Goal: Task Accomplishment & Management: Use online tool/utility

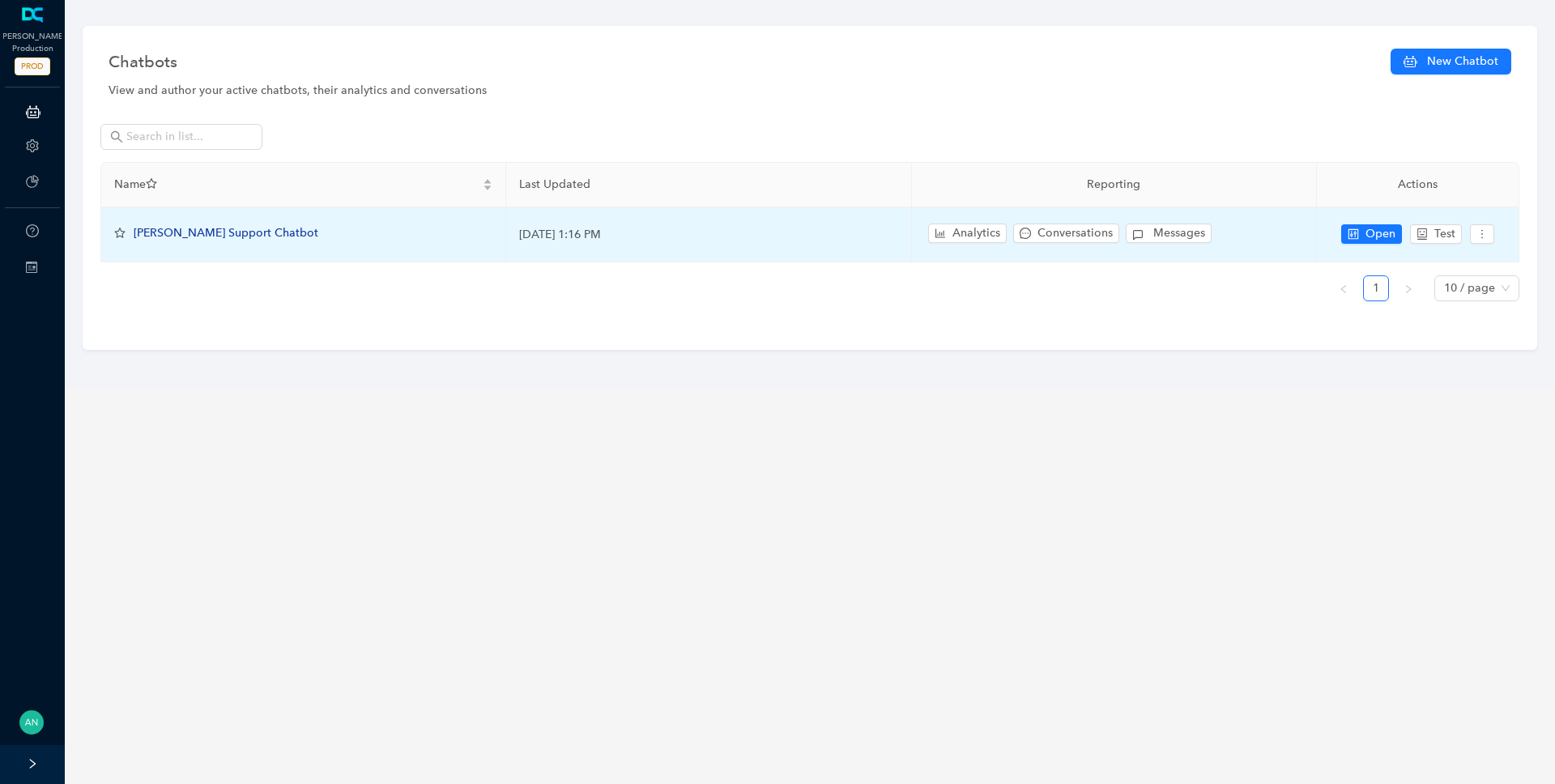
click at [203, 236] on span "[PERSON_NAME] Support Chatbot" at bounding box center [225, 233] width 185 height 14
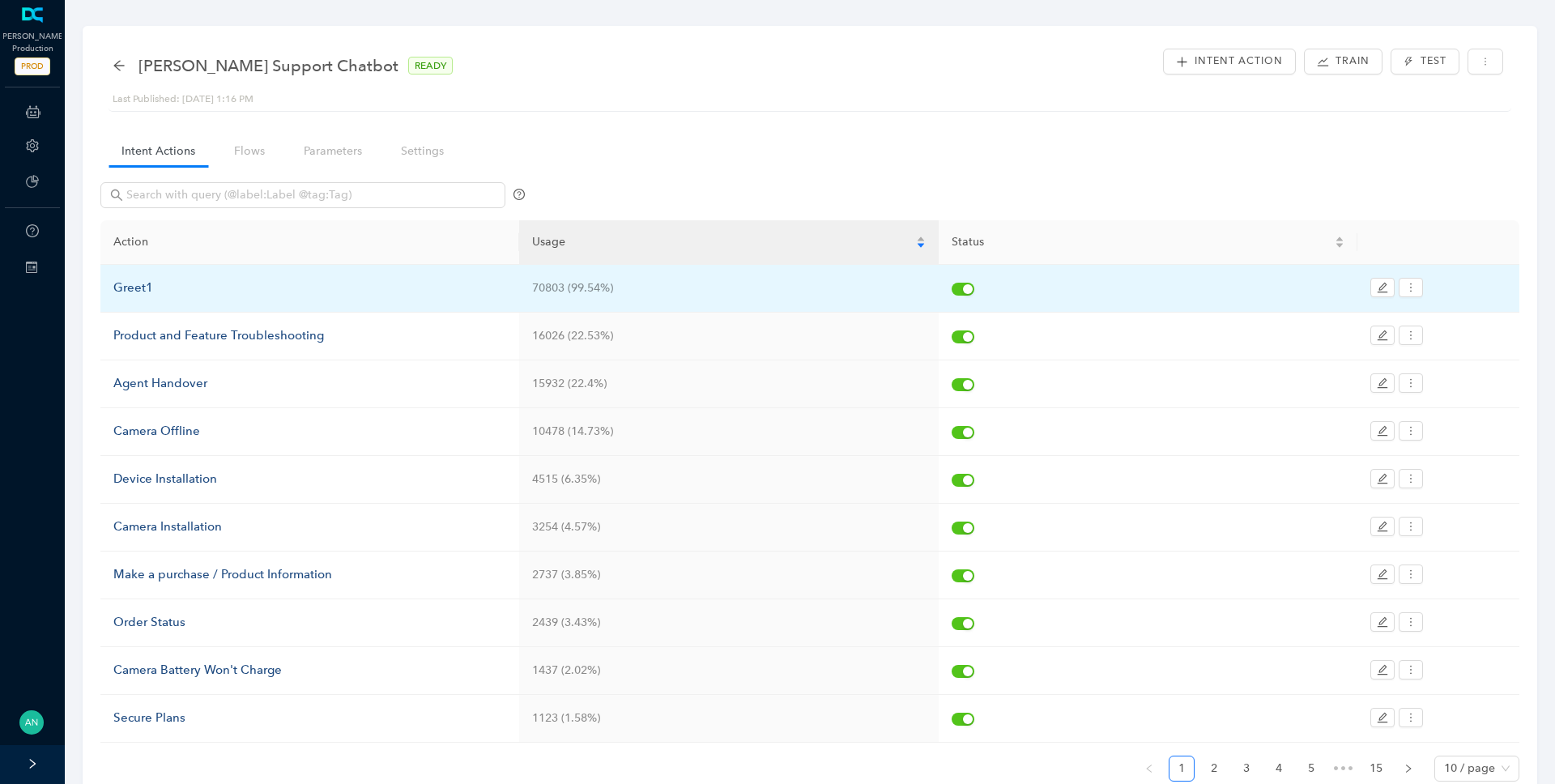
click at [143, 287] on div "Greet1" at bounding box center [310, 287] width 392 height 19
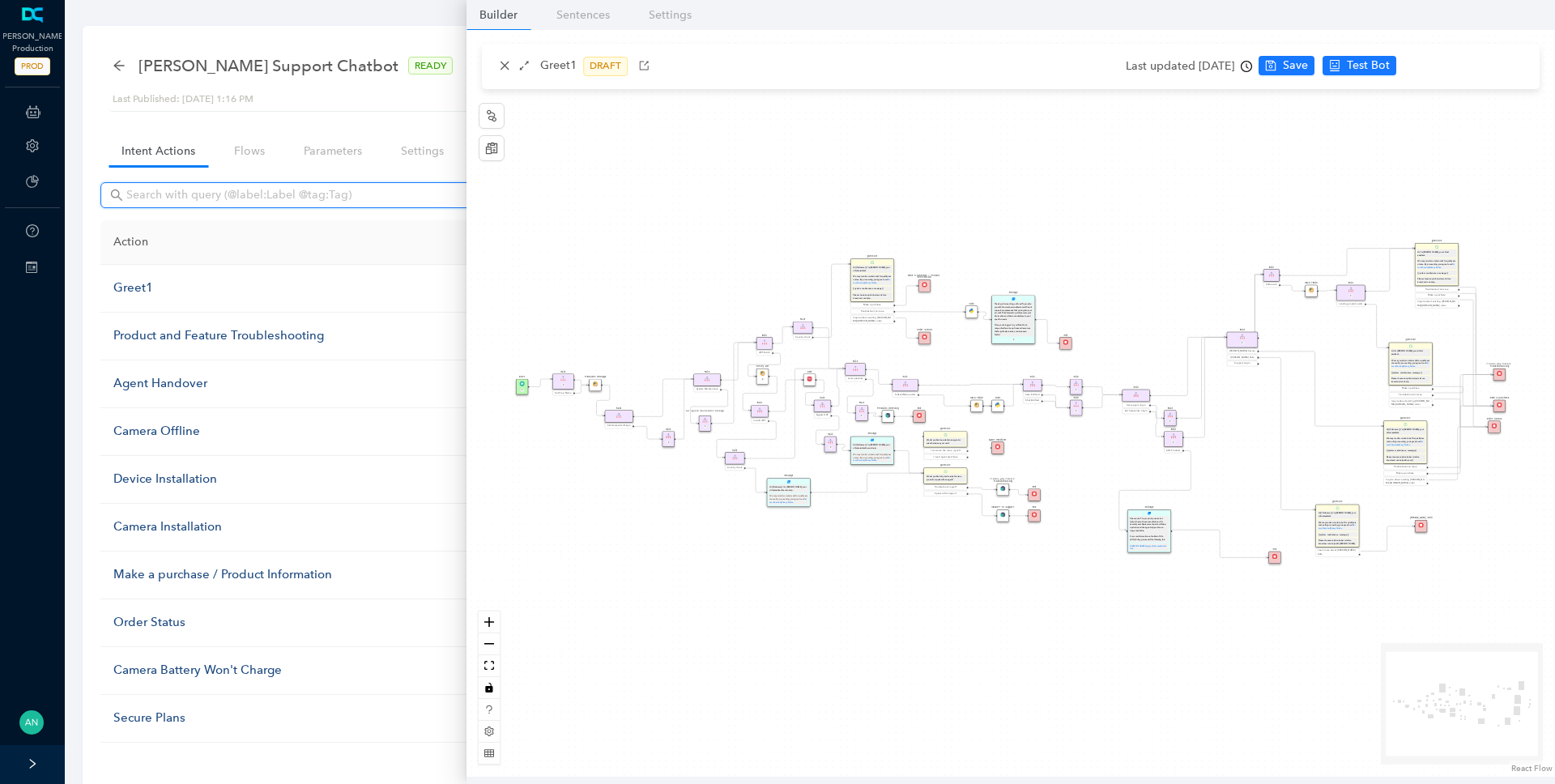
click at [184, 190] on input "text" at bounding box center [305, 195] width 356 height 18
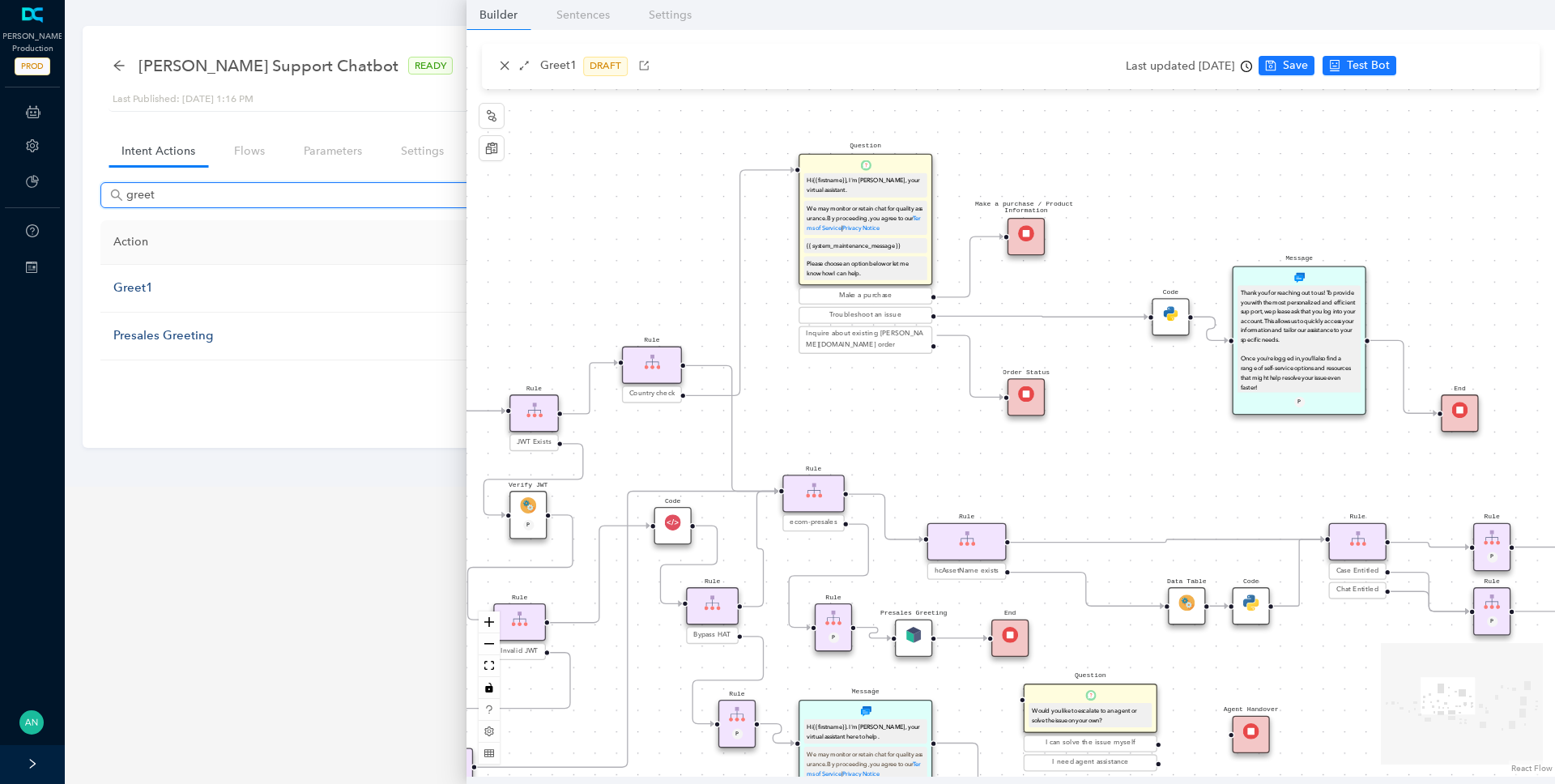
type input "greet"
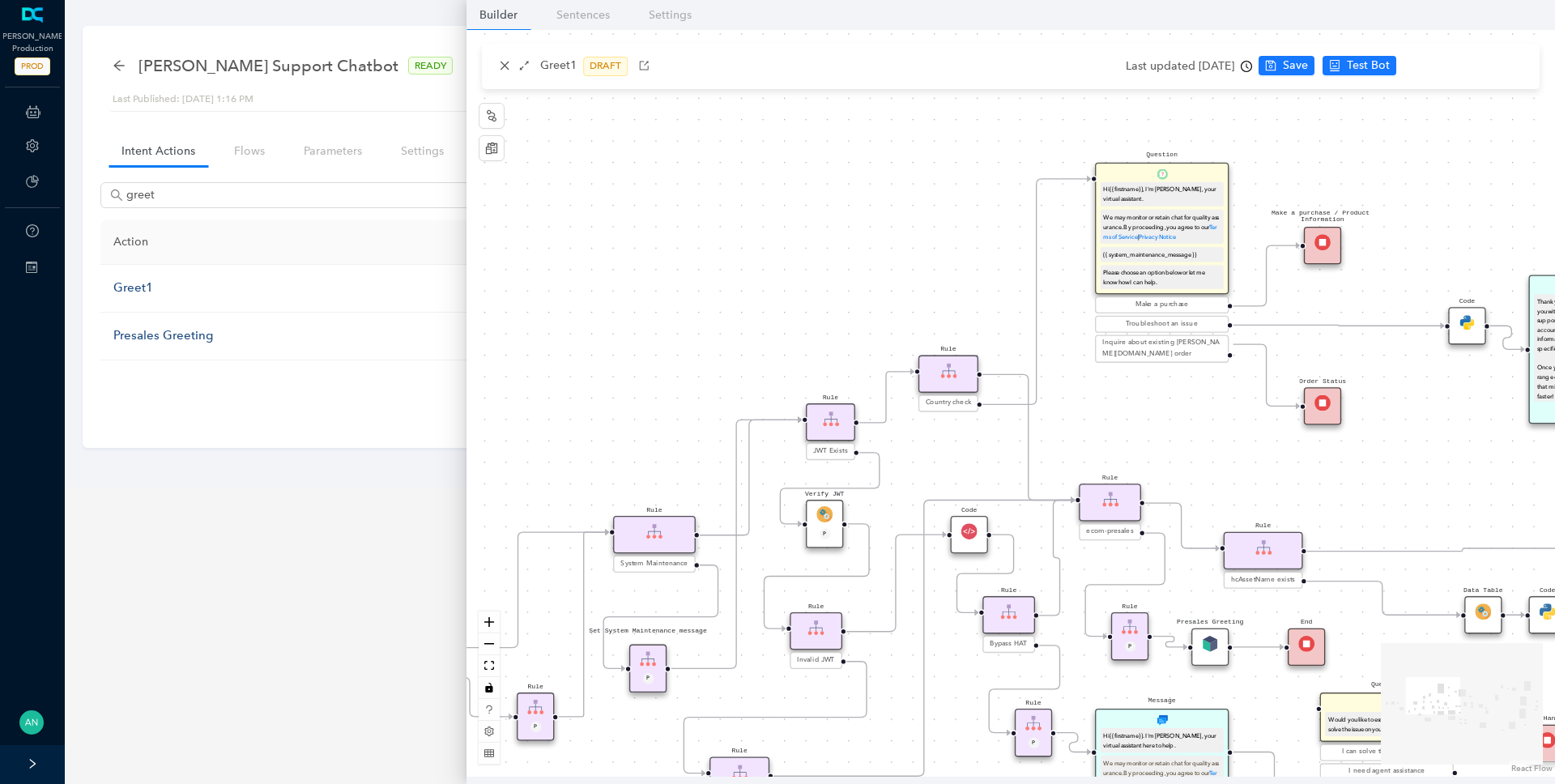
drag, startPoint x: 839, startPoint y: 402, endPoint x: 1135, endPoint y: 411, distance: 296.1
click at [1135, 411] on div "End End Handoff To Support Product And Feature Troubleshooting Question Would y…" at bounding box center [1010, 403] width 1088 height 747
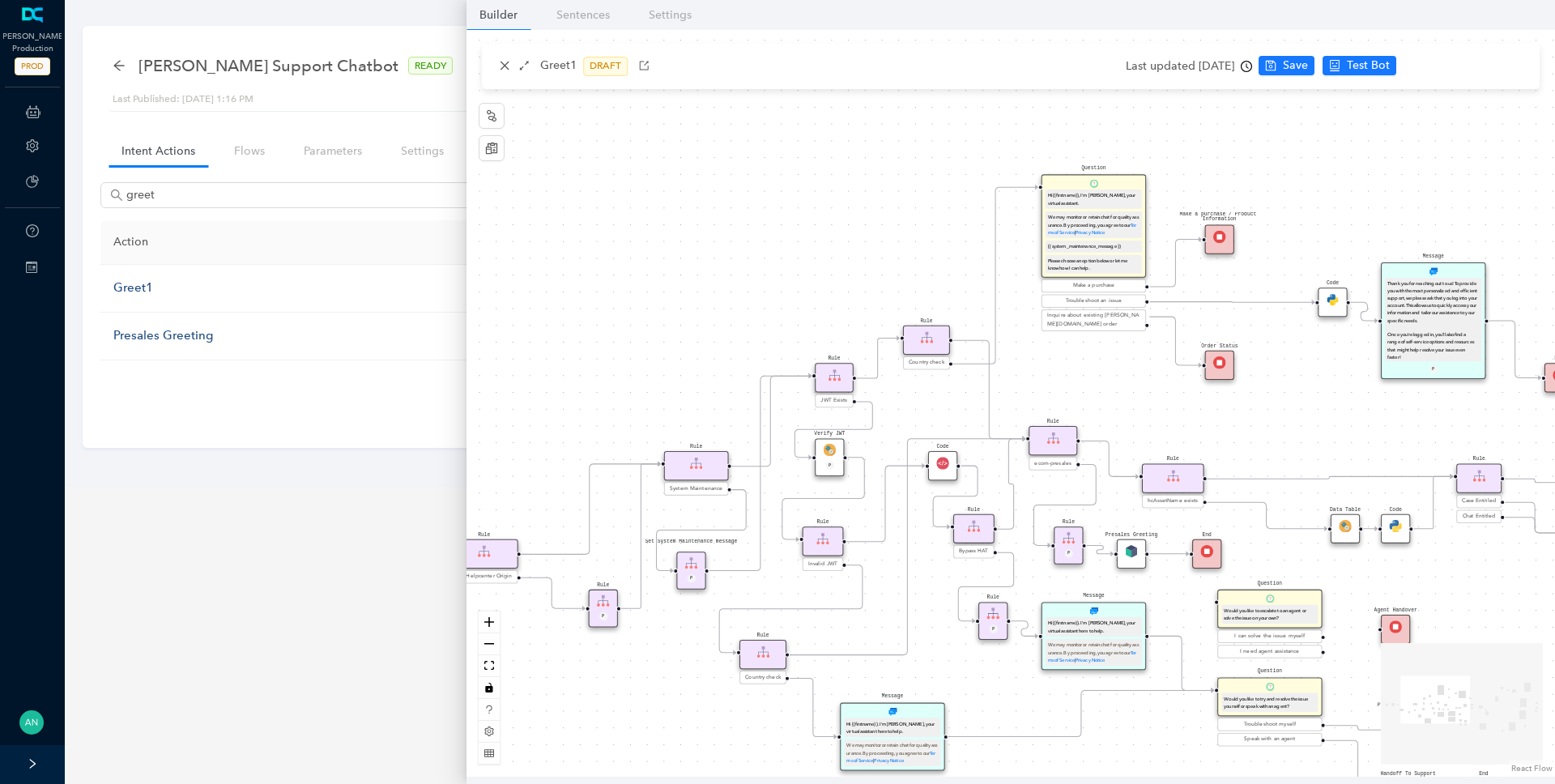
click at [1415, 406] on div "End End Handoff To Support Product And Feature Troubleshooting Question Would y…" at bounding box center [1010, 403] width 1088 height 747
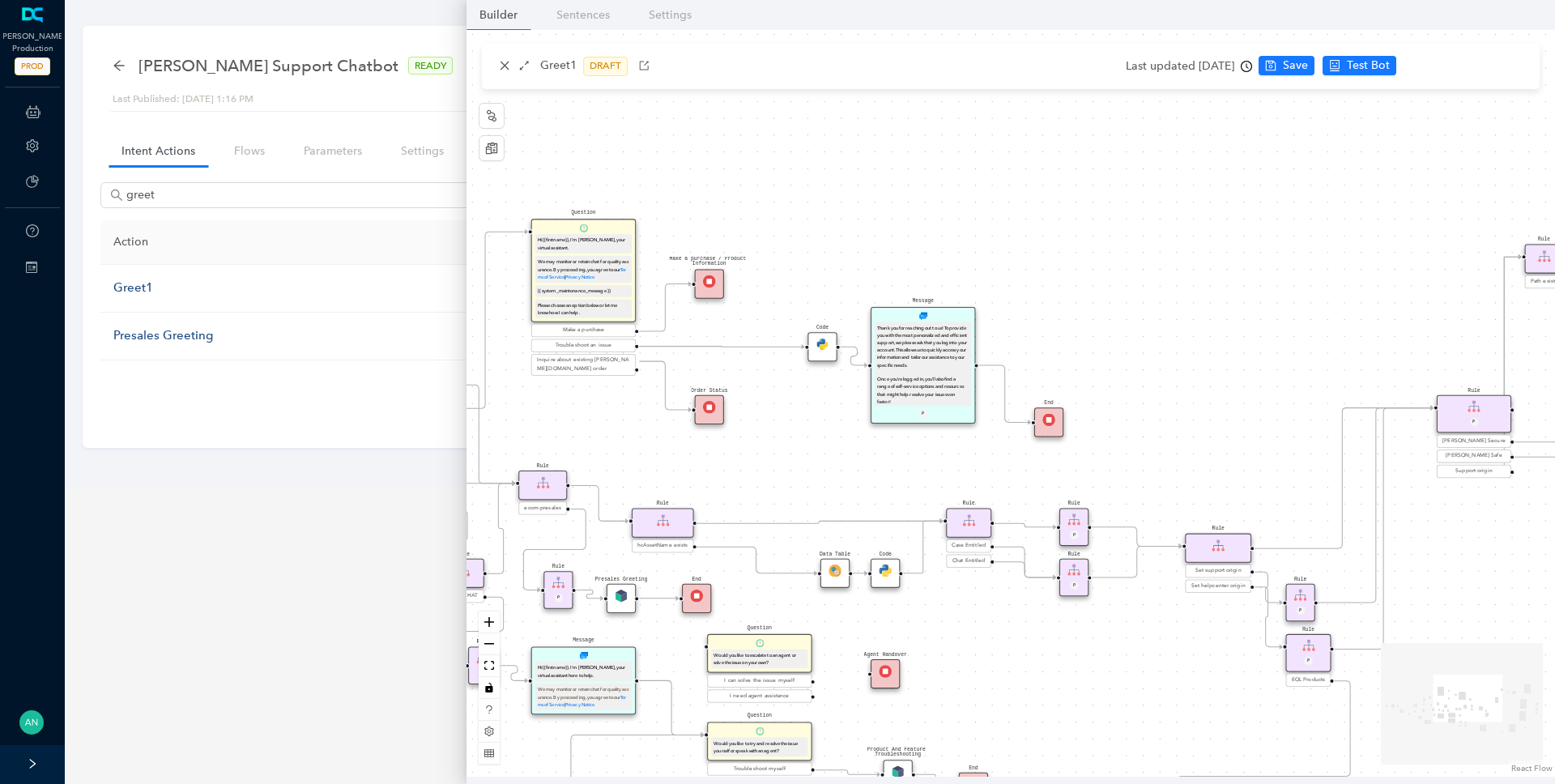
drag, startPoint x: 1365, startPoint y: 426, endPoint x: 902, endPoint y: 453, distance: 463.8
click at [902, 453] on div "End End Handoff To Support Product And Feature Troubleshooting Question Would y…" at bounding box center [1010, 403] width 1088 height 747
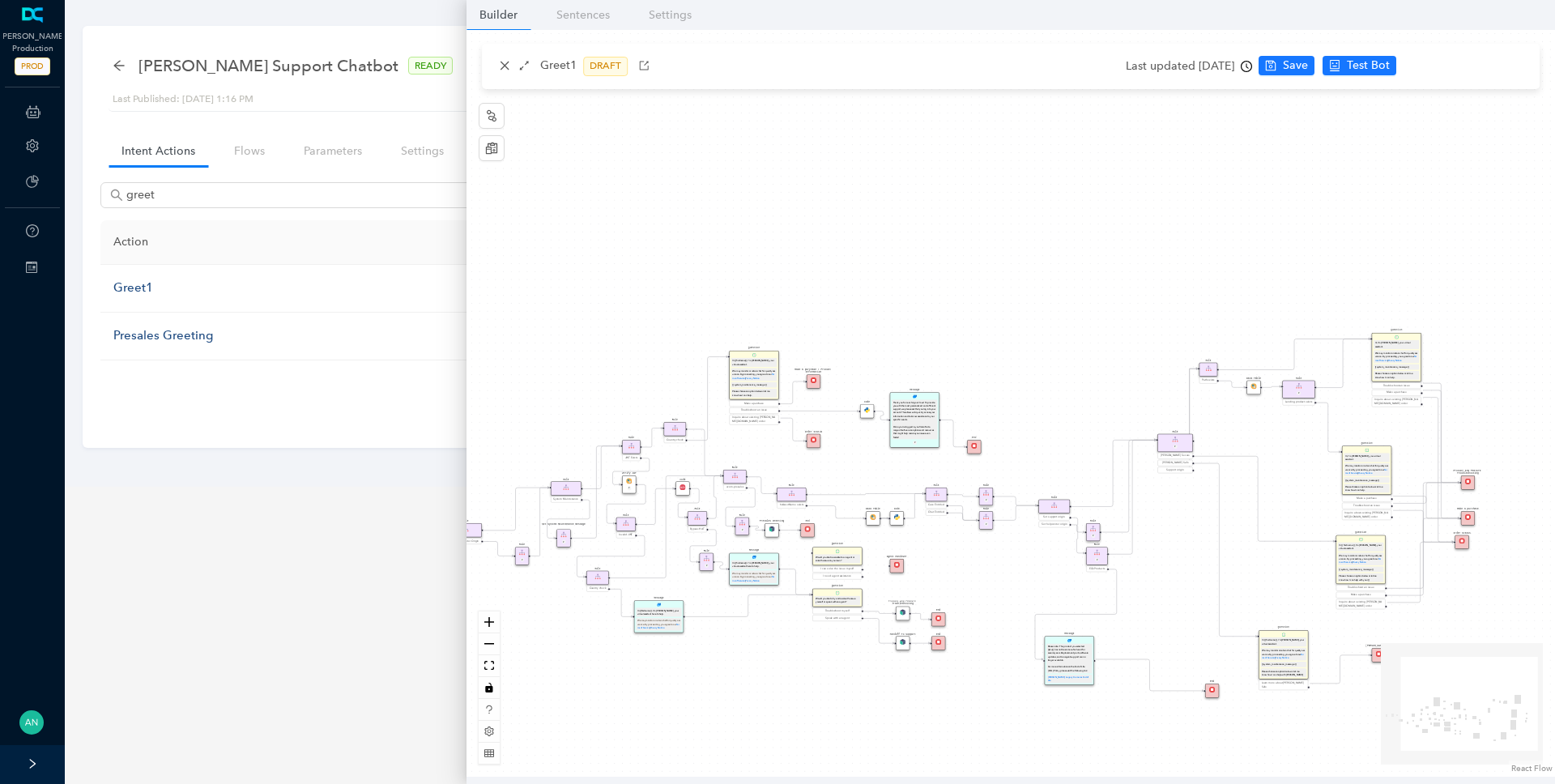
drag, startPoint x: 666, startPoint y: 474, endPoint x: 943, endPoint y: 378, distance: 293.2
click at [943, 378] on div "End End Handoff To Support Product And Feature Troubleshooting Question Would y…" at bounding box center [1010, 403] width 1088 height 747
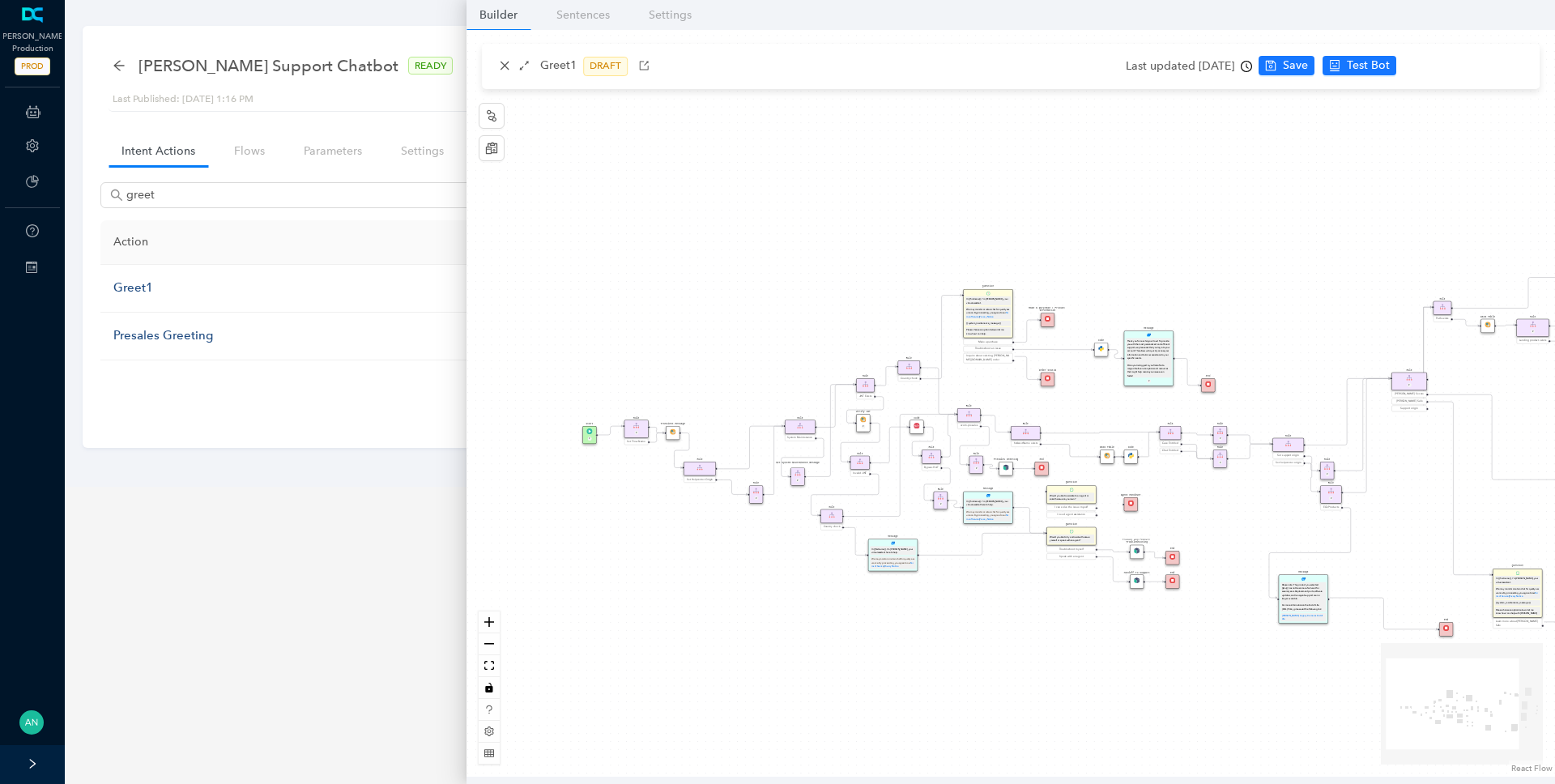
drag, startPoint x: 763, startPoint y: 436, endPoint x: 998, endPoint y: 377, distance: 242.3
click at [998, 377] on div "End End Handoff To Support Product And Feature Troubleshooting Question Would y…" at bounding box center [1010, 403] width 1088 height 747
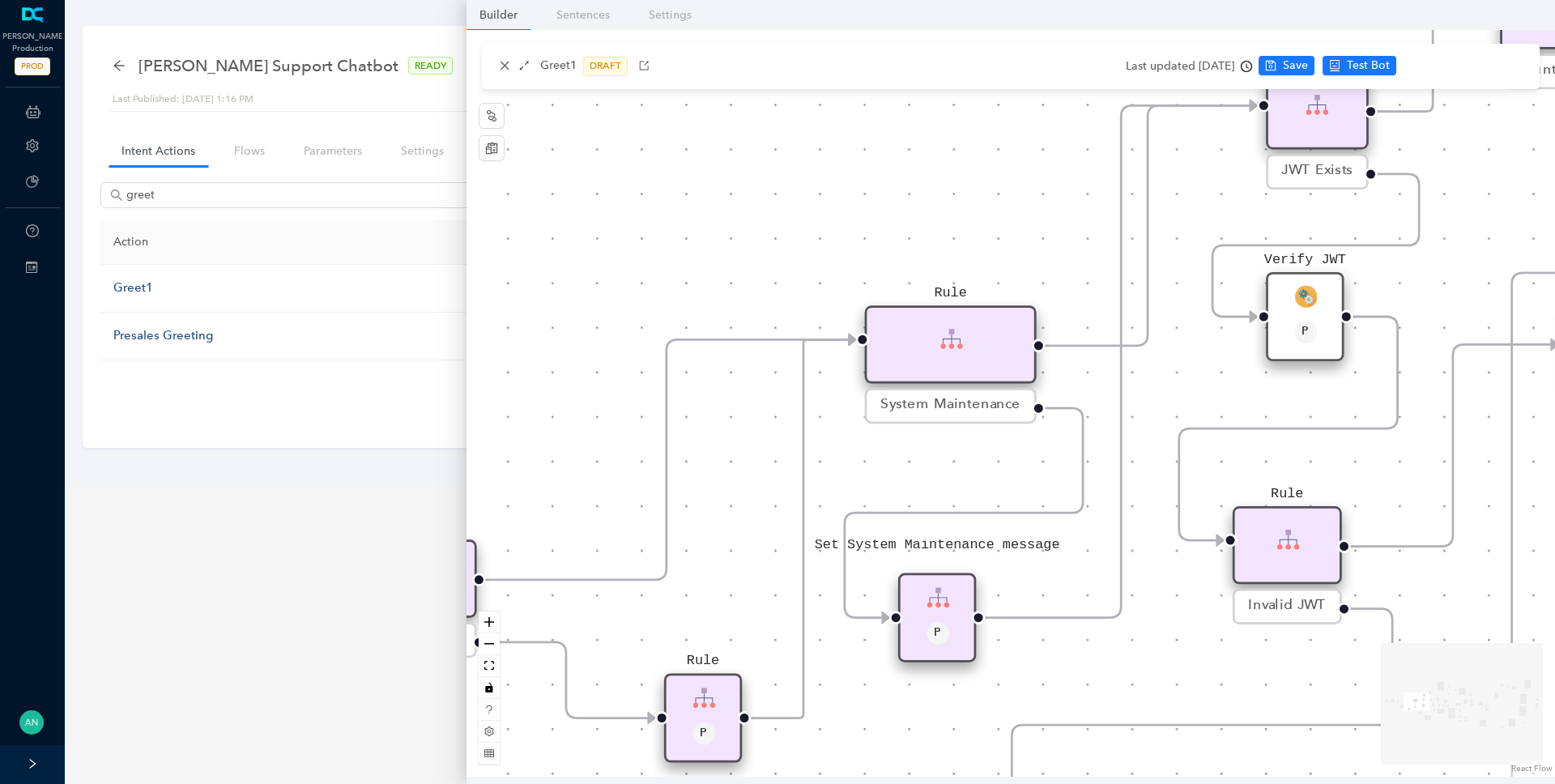
drag, startPoint x: 782, startPoint y: 530, endPoint x: 1016, endPoint y: 248, distance: 366.4
click at [1016, 248] on div "End End Handoff To Support Product And Feature Troubleshooting Question Would y…" at bounding box center [1010, 403] width 1088 height 747
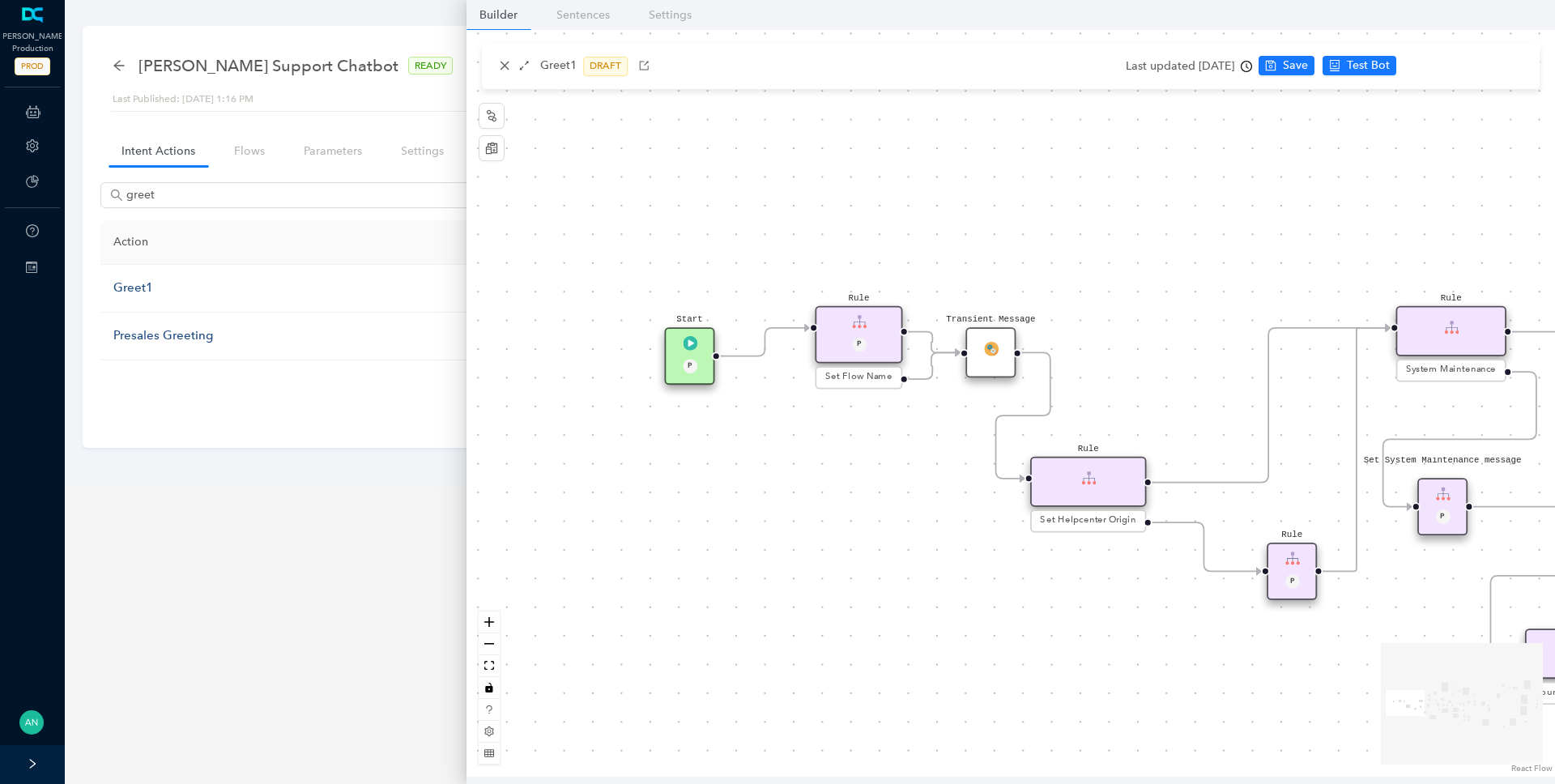
drag, startPoint x: 714, startPoint y: 166, endPoint x: 1182, endPoint y: 312, distance: 490.2
click at [1182, 312] on div "End End Handoff To Support Product And Feature Troubleshooting Question Would y…" at bounding box center [1010, 403] width 1088 height 747
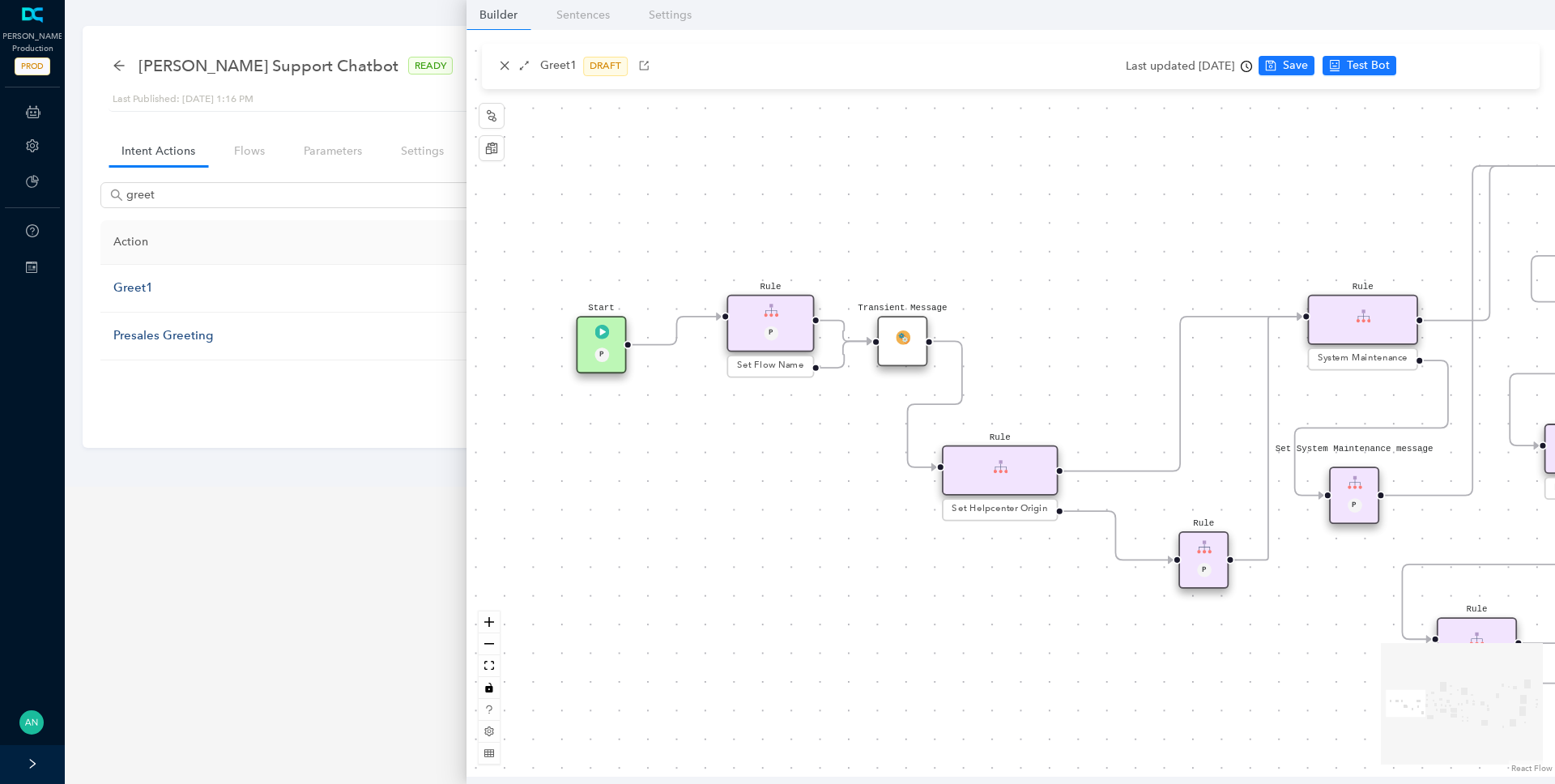
drag, startPoint x: 1203, startPoint y: 345, endPoint x: 1115, endPoint y: 334, distance: 88.7
click at [1115, 334] on div "End End Handoff To Support Product And Feature Troubleshooting Question Would y…" at bounding box center [1010, 403] width 1088 height 747
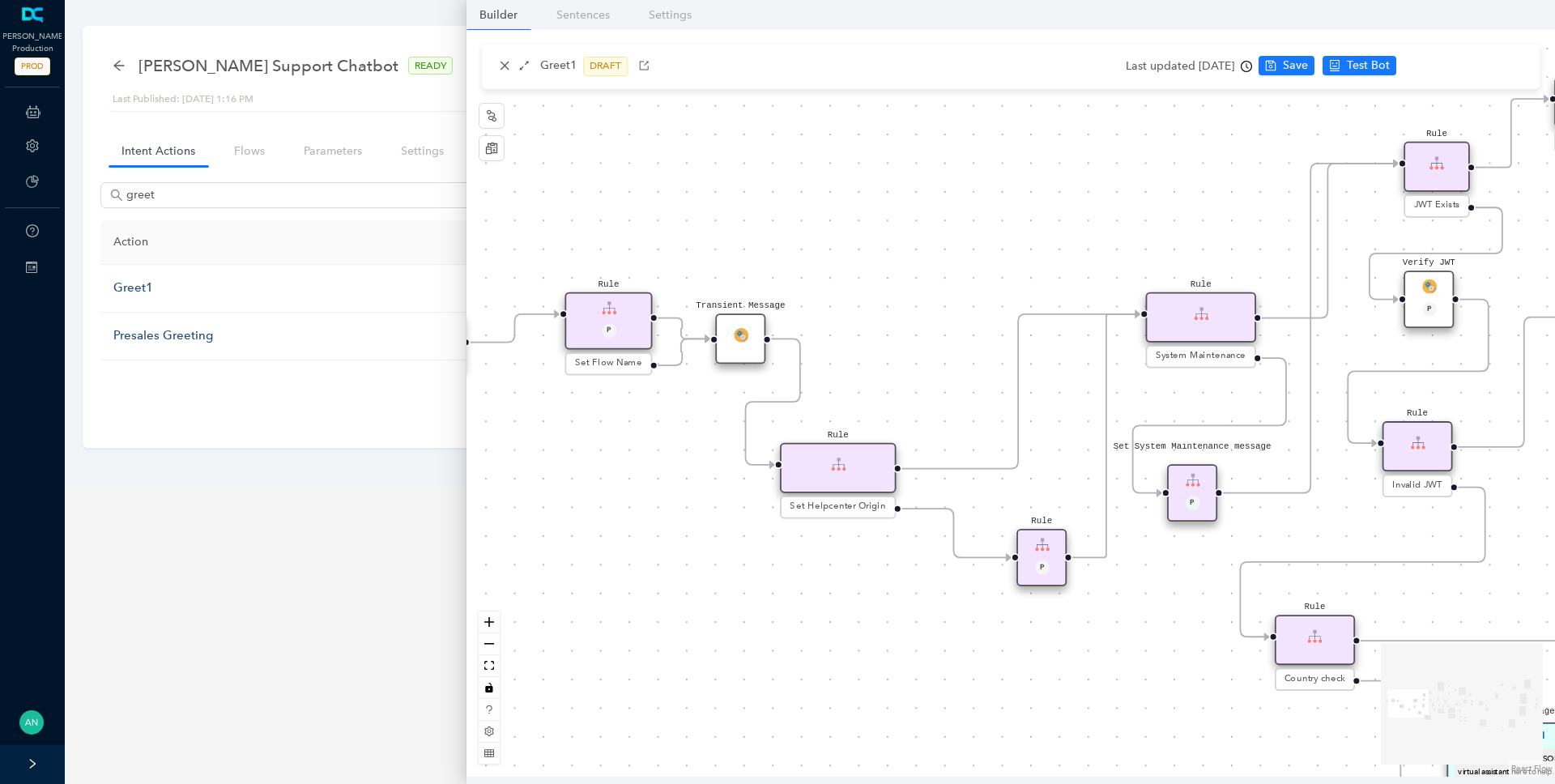
drag, startPoint x: 1234, startPoint y: 359, endPoint x: 1072, endPoint y: 357, distance: 162.0
click at [1072, 357] on div "End End Handoff To Support Product And Feature Troubleshooting Question Would y…" at bounding box center [1010, 403] width 1088 height 747
drag, startPoint x: 1294, startPoint y: 394, endPoint x: 984, endPoint y: 349, distance: 313.2
drag, startPoint x: 1317, startPoint y: 459, endPoint x: 1040, endPoint y: 336, distance: 303.1
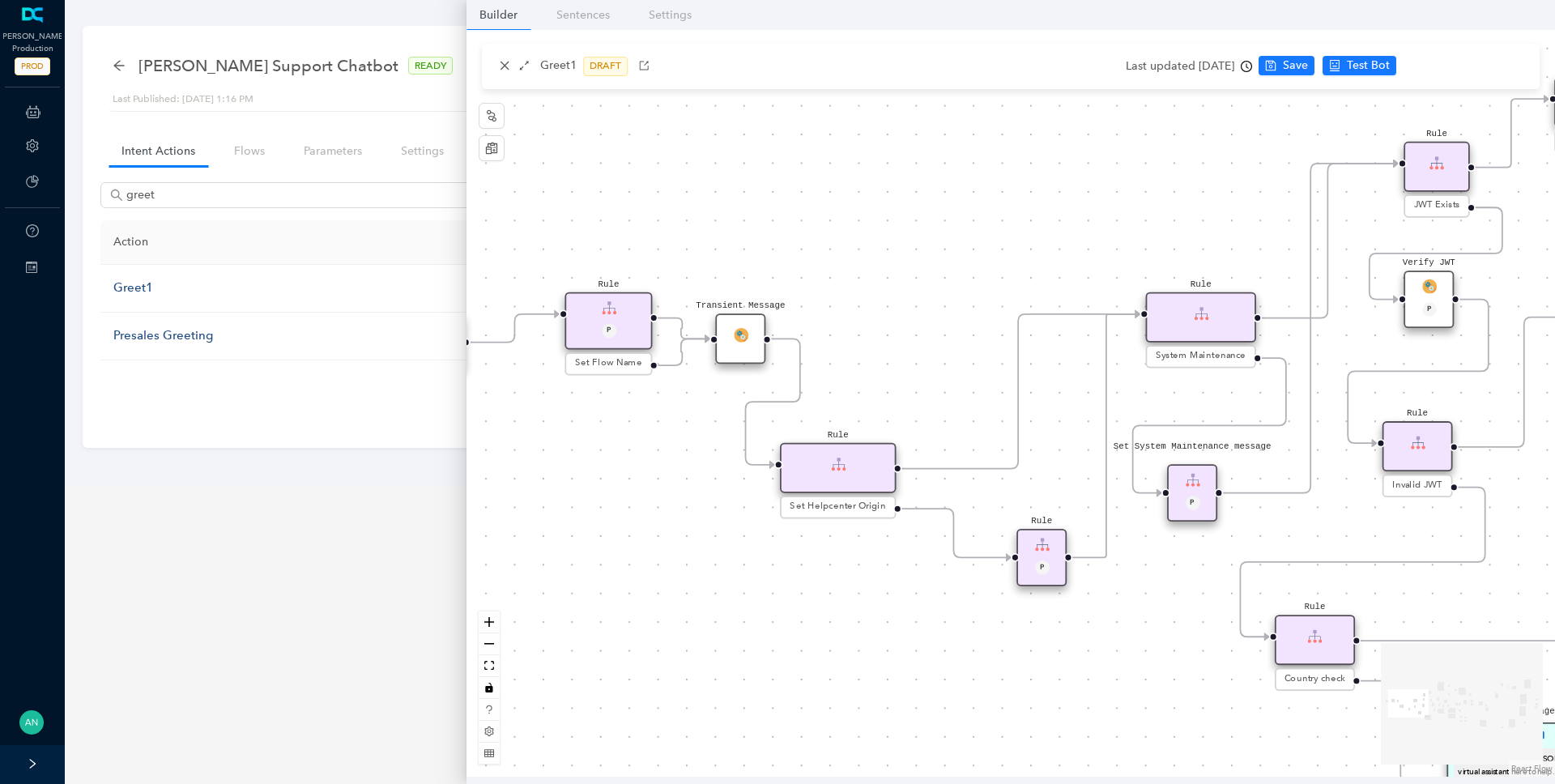
click at [1040, 336] on div "End End Handoff To Support Product And Feature Troubleshooting Question Would y…" at bounding box center [1010, 403] width 1088 height 747
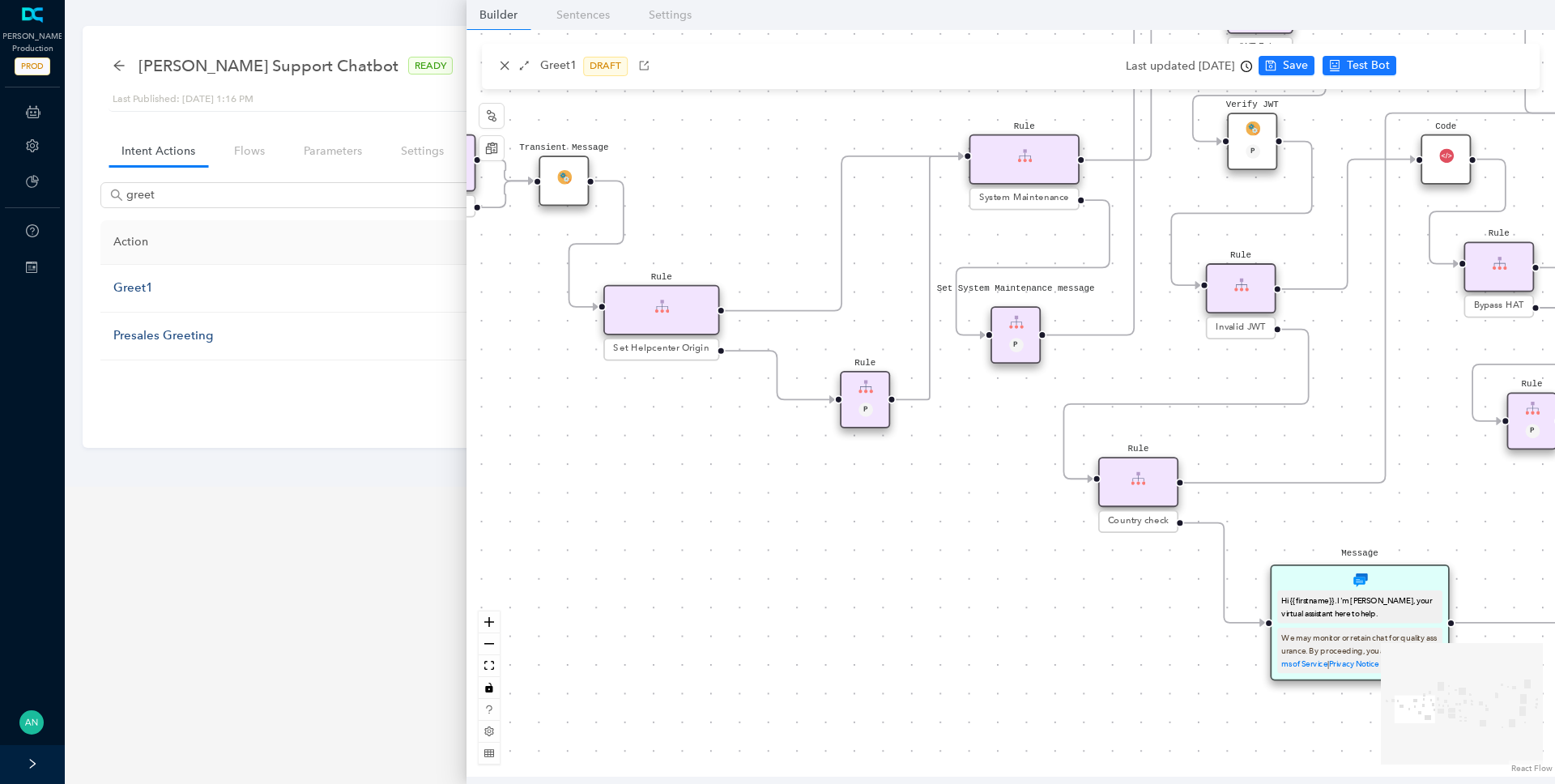
drag, startPoint x: 1153, startPoint y: 569, endPoint x: 975, endPoint y: 411, distance: 238.0
click at [975, 411] on div "End End Handoff To Support Product And Feature Troubleshooting Question Would y…" at bounding box center [1010, 403] width 1088 height 747
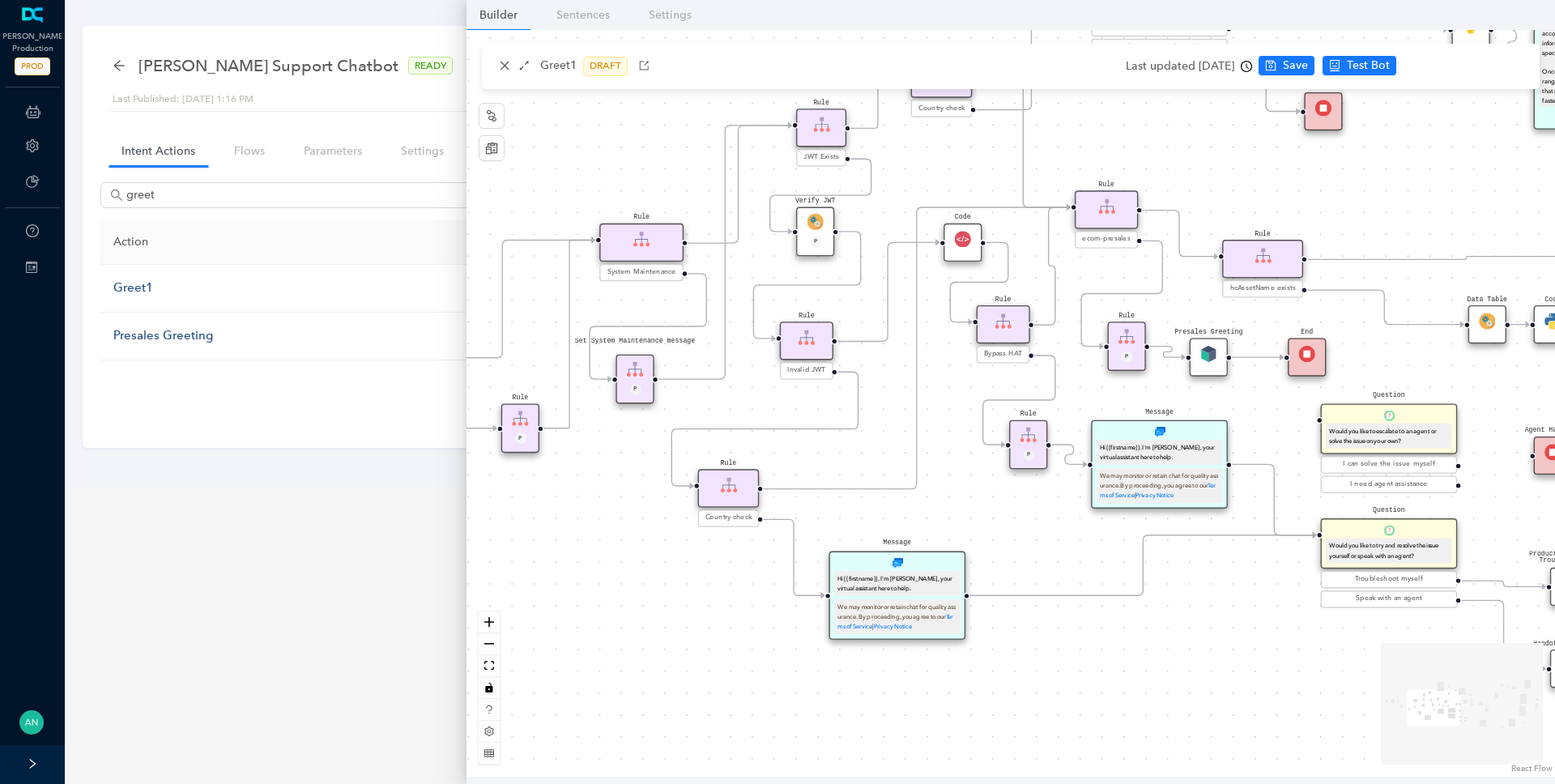
drag, startPoint x: 1362, startPoint y: 461, endPoint x: 969, endPoint y: 482, distance: 393.6
click at [969, 482] on div "End End Handoff To Support Product And Feature Troubleshooting Question Would y…" at bounding box center [1010, 403] width 1088 height 747
click at [233, 511] on main "[PERSON_NAME] Support Chatbot READY Last Published: [DATE] 1:16 PM Intent Actio…" at bounding box center [809, 392] width 1490 height 784
